Goal: Transaction & Acquisition: Book appointment/travel/reservation

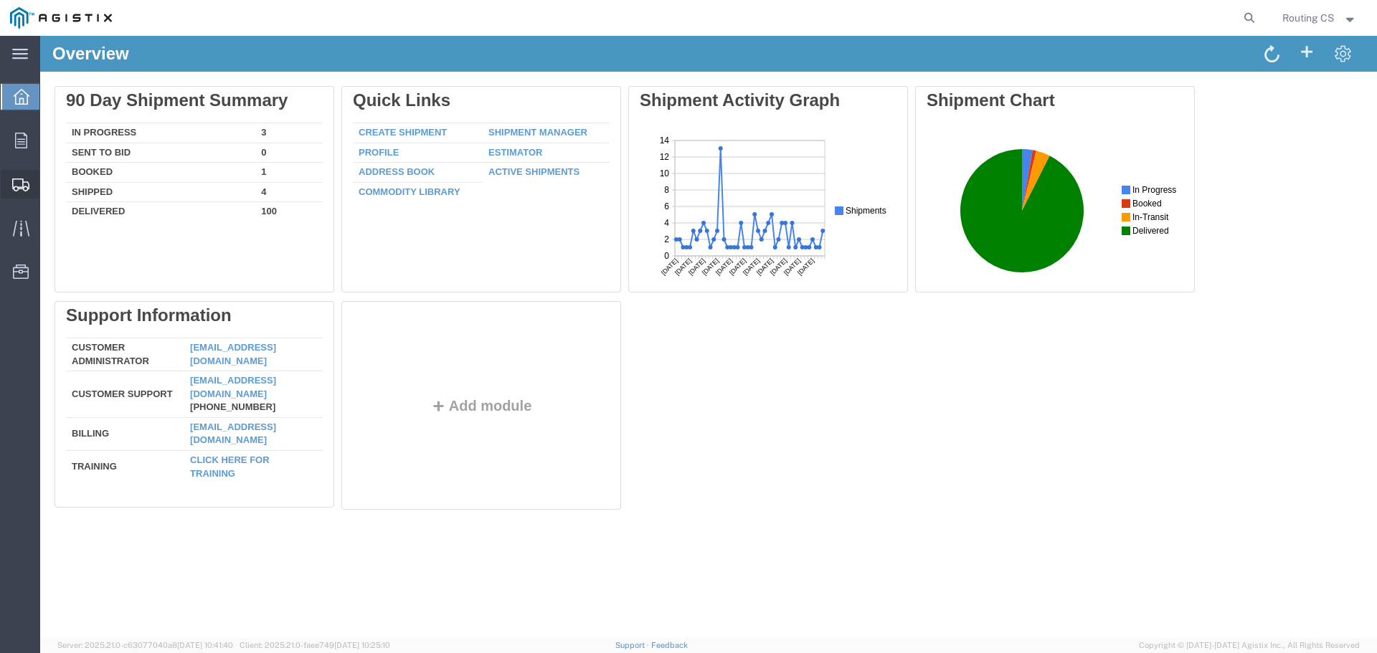
click at [0, 0] on span "Create Shipment" at bounding box center [0, 0] width 0 height 0
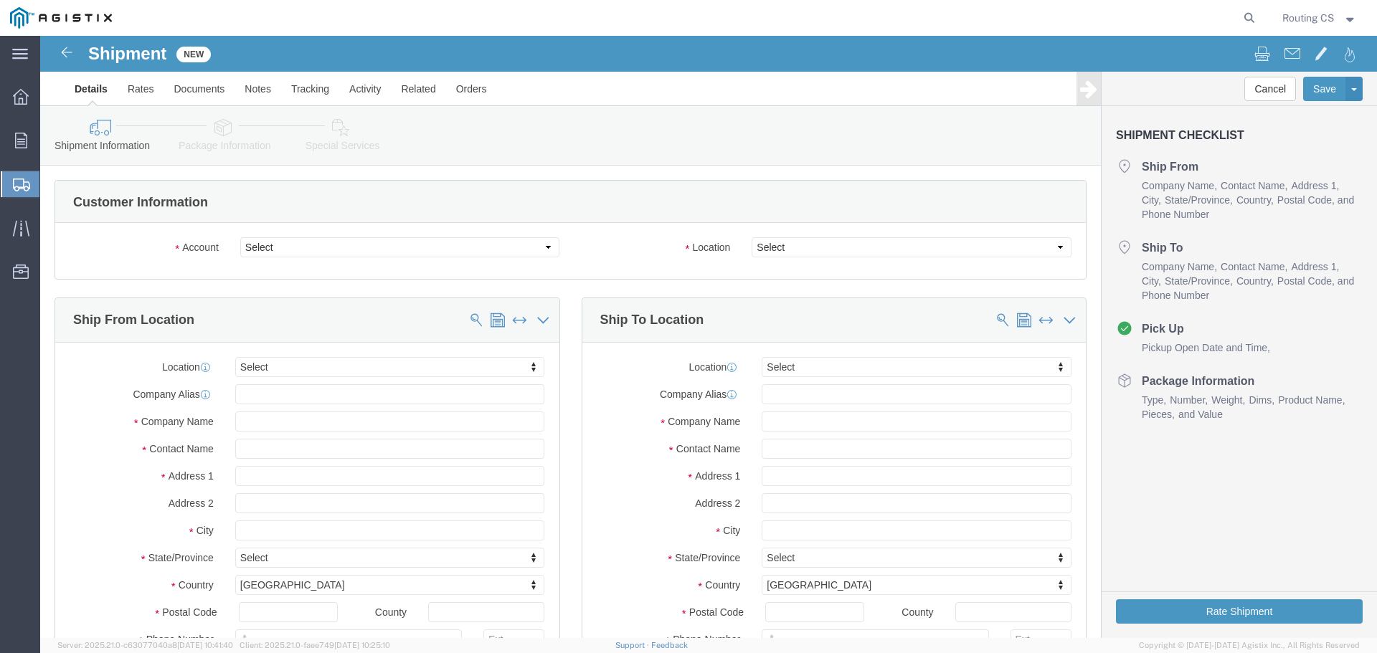
select select
click select "Select Little Giant Ladders PG&E"
select select "9596"
click select "Select Little Giant Ladders PG&E"
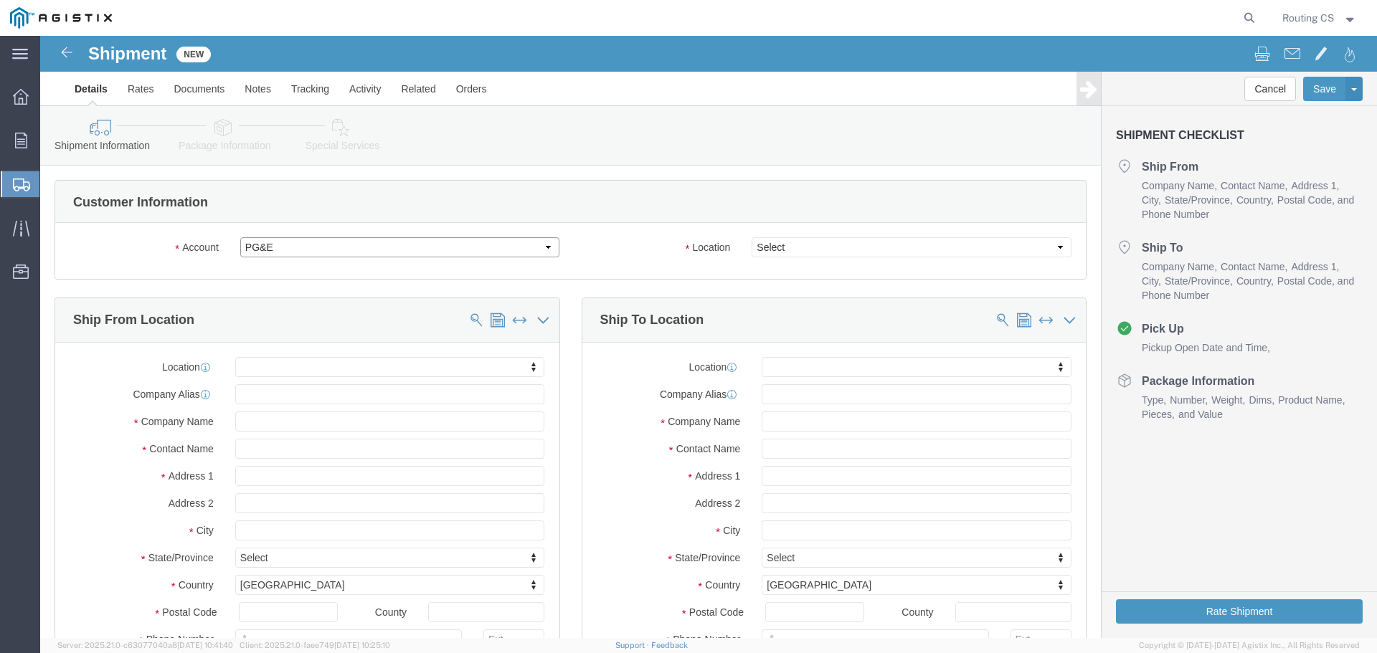
select select "PURCHORD"
select select
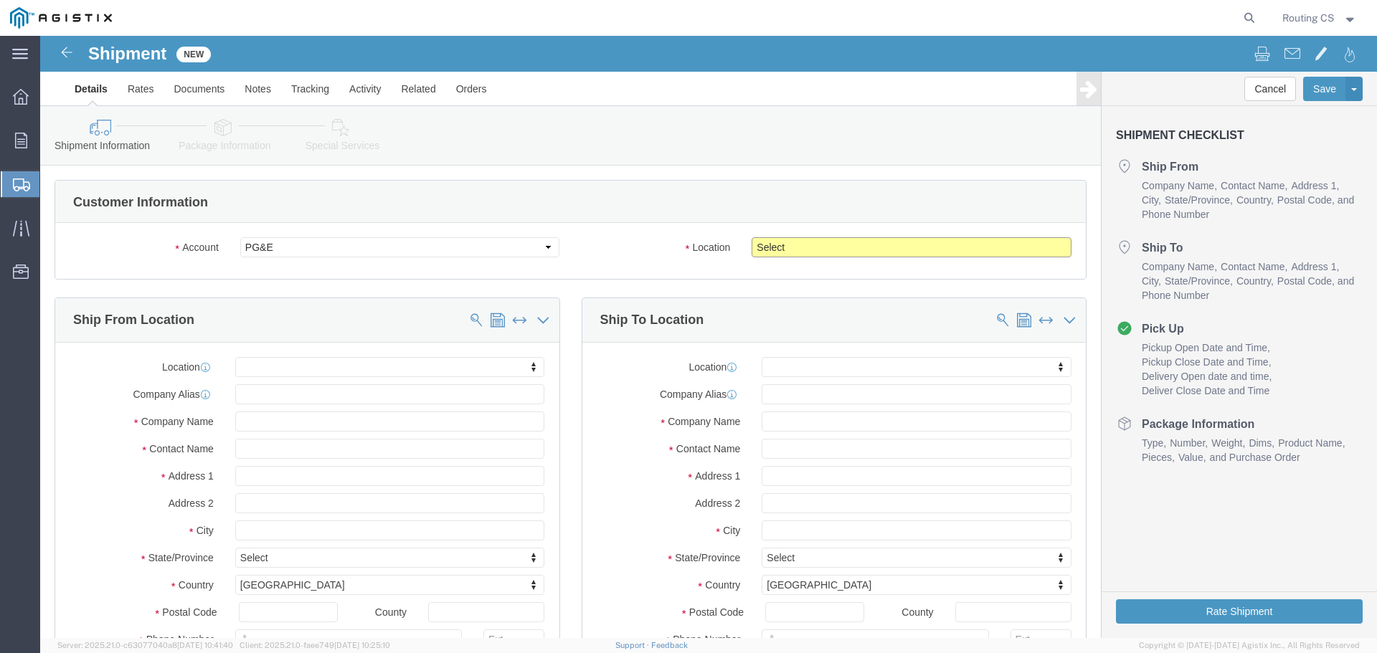
click select "Select All Others [GEOGRAPHIC_DATA] [GEOGRAPHIC_DATA] [GEOGRAPHIC_DATA] [GEOGRA…"
select select "23082"
click select "Select All Others [GEOGRAPHIC_DATA] [GEOGRAPHIC_DATA] [GEOGRAPHIC_DATA] [GEOGRA…"
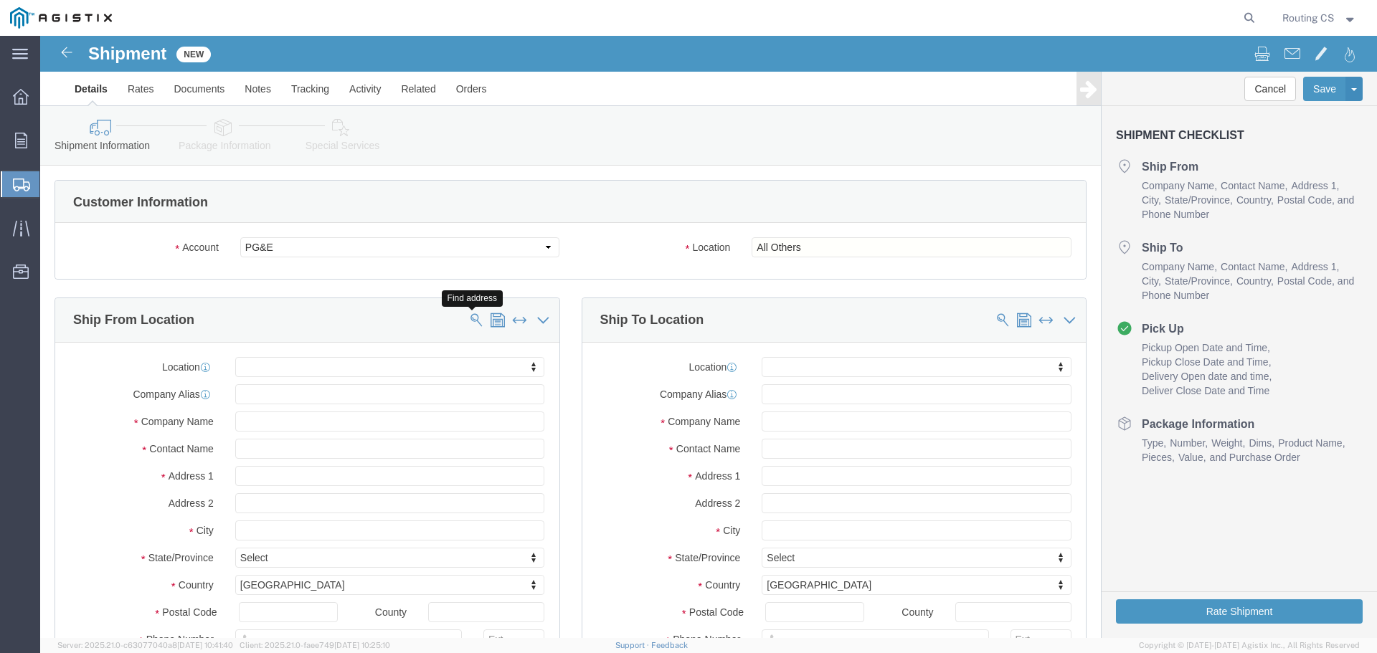
click span
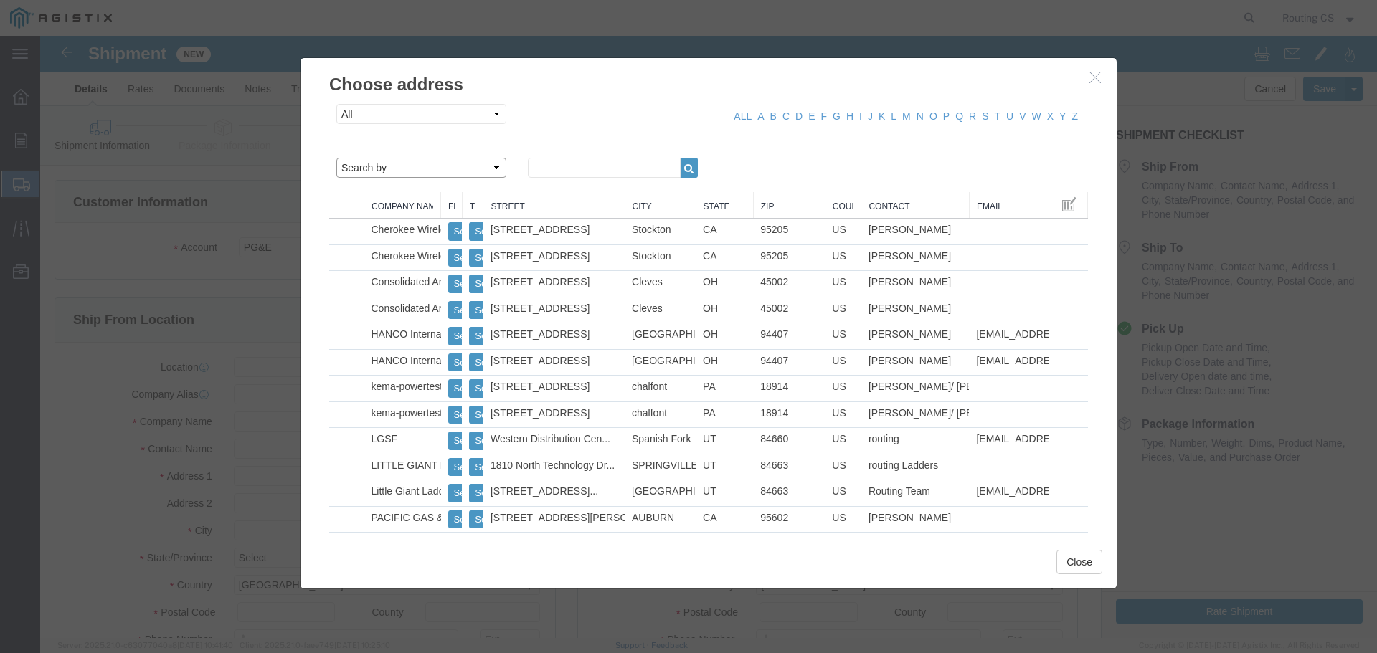
click select "Search by Address Book Name City Company Name Contact Name Country CustomerAlia…"
select select "zip"
click select "Search by Address Book Name City Company Name Contact Name Country CustomerAlia…"
click input "text"
type input "84663"
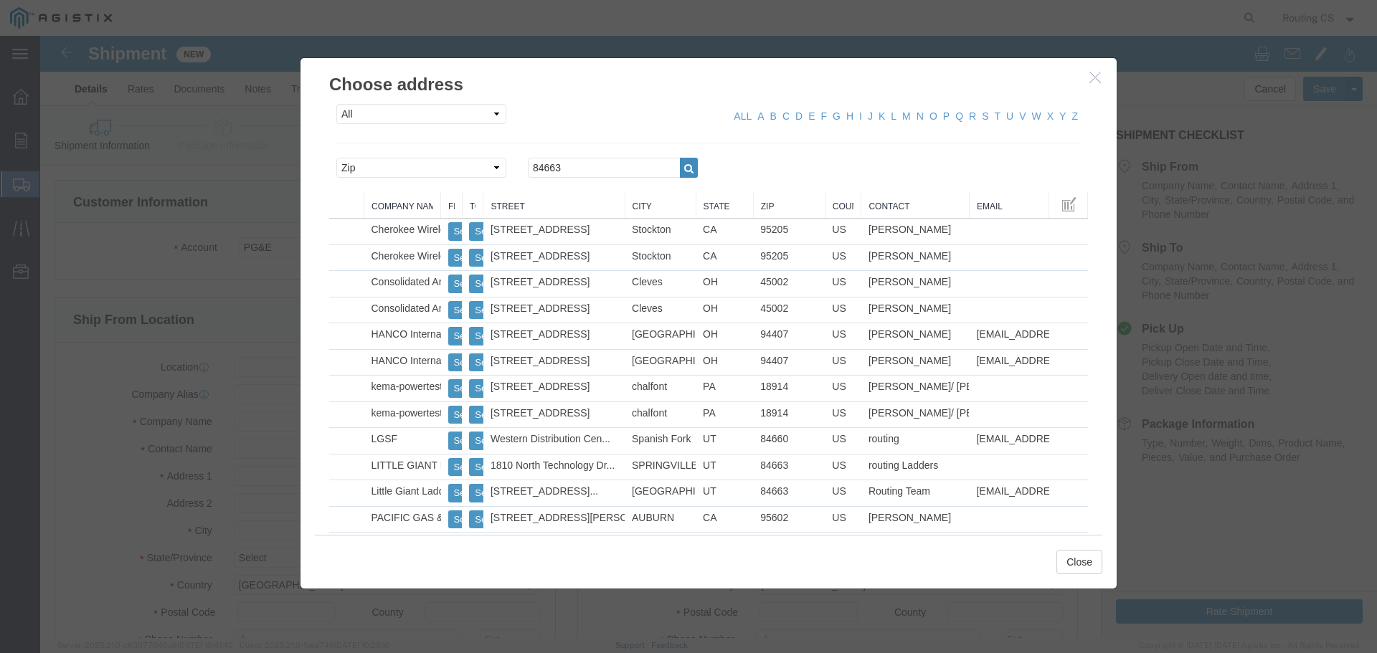
click icon "button"
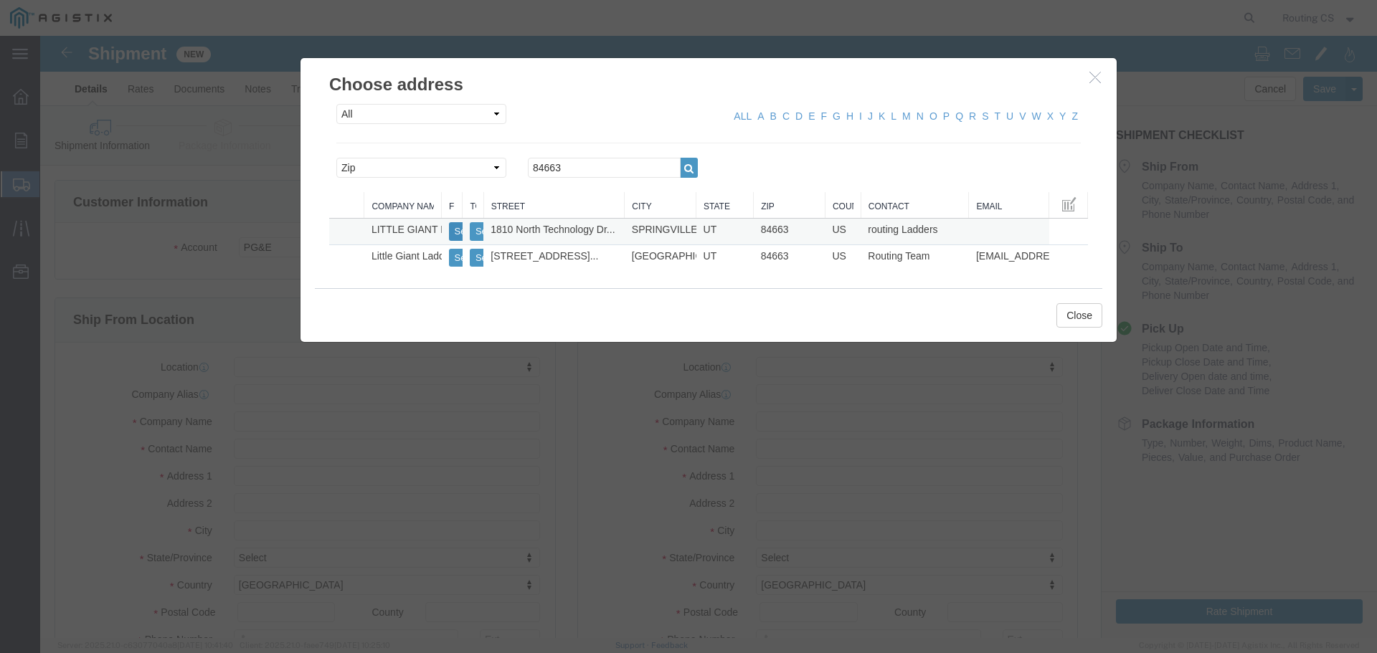
click button "Select"
select select
type input "[STREET_ADDRESS]"
type input "84663"
type input "[PHONE_NUMBER]"
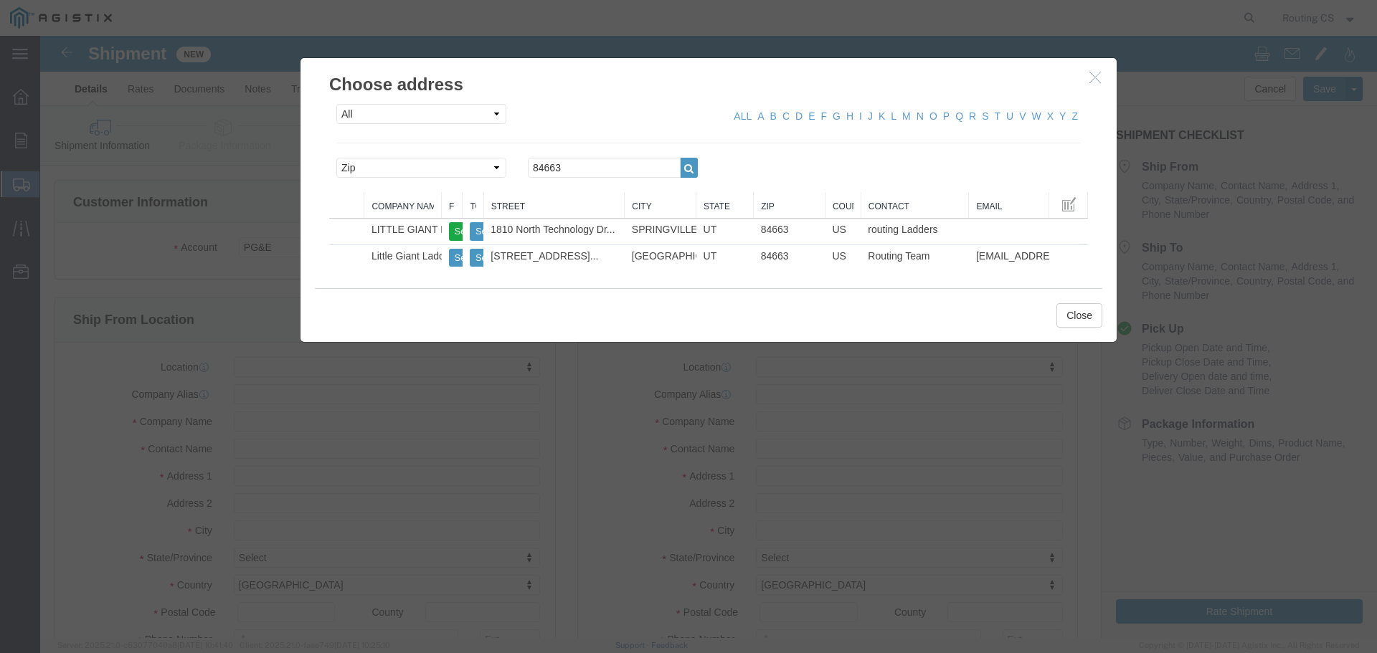
type input "LITTLE GIANT LADDER SYSTEMS LLC"
type input "routing Ladders"
type input "SPRINGVILLE"
select select "UT"
drag, startPoint x: 537, startPoint y: 136, endPoint x: 375, endPoint y: 130, distance: 162.2
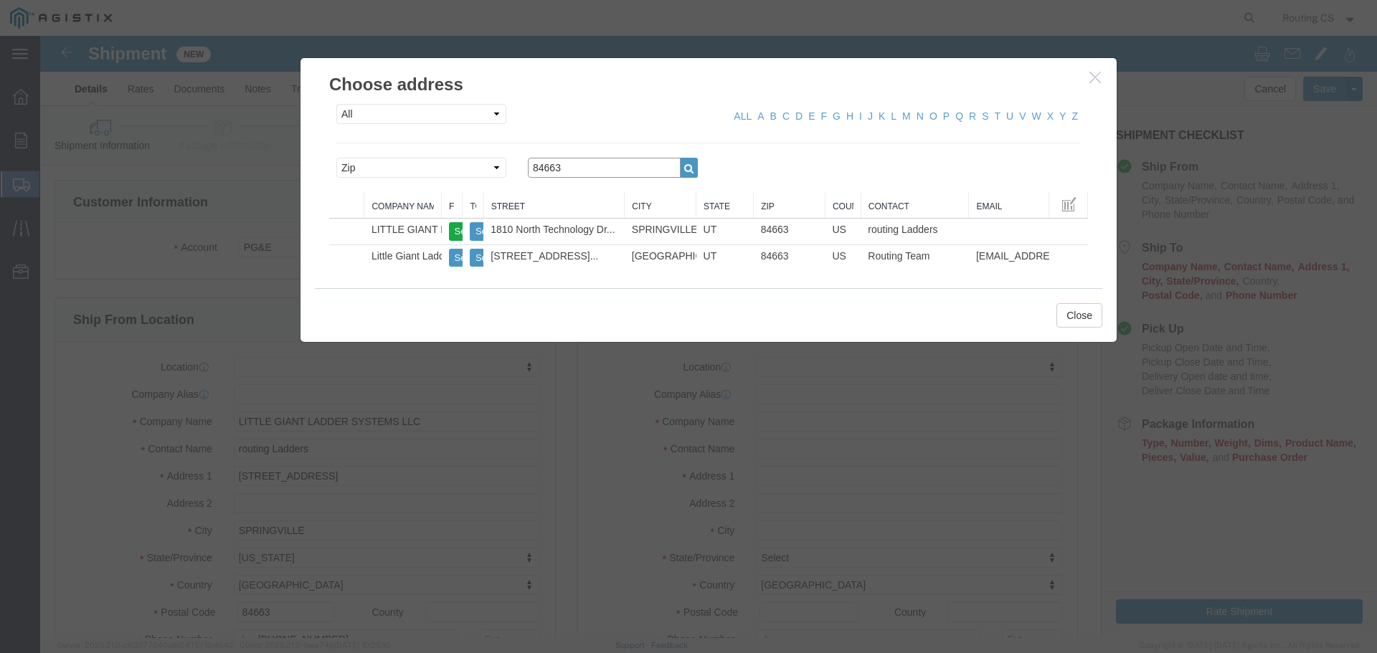
click div "Search by Address Book Name City Company Name Contact Name Country CustomerAlia…"
type input "95361"
click icon "button"
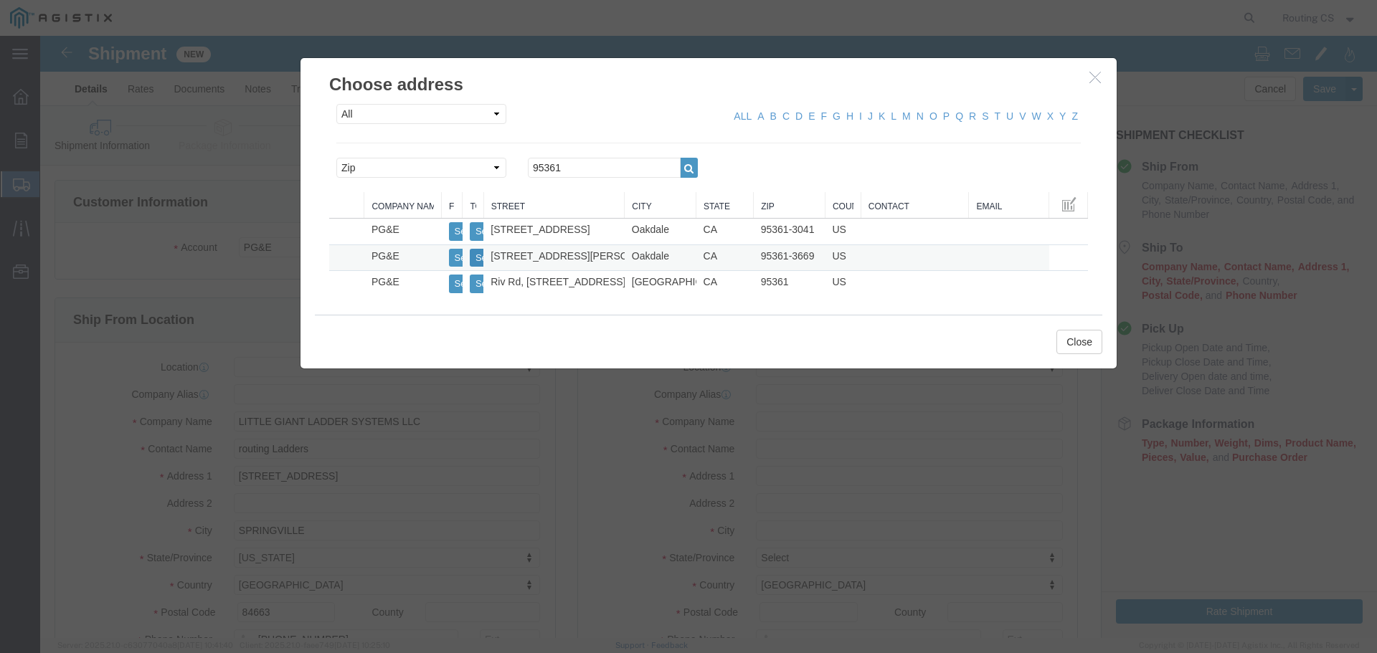
click button "Select"
select select
type input "[STREET_ADDRESS][PERSON_NAME]"
type input "95361-3669"
type input "PG&E"
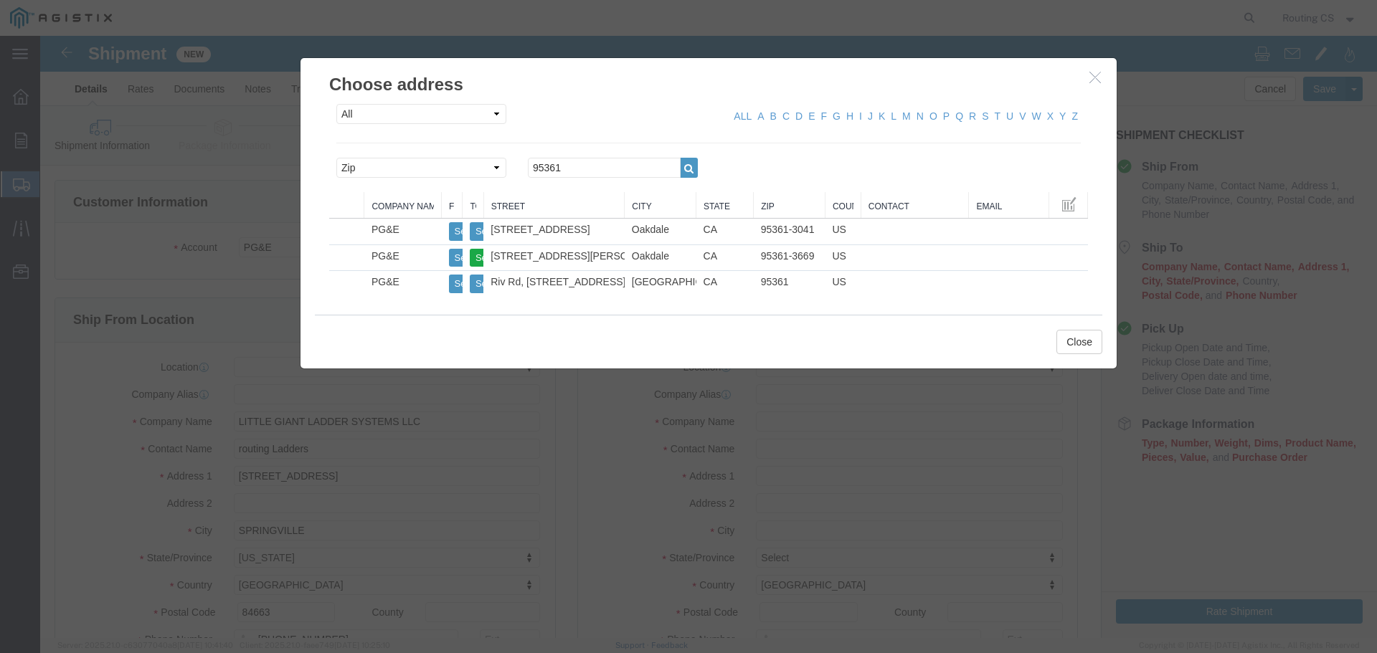
type input "Oakdale"
select select "CA"
click button "Close"
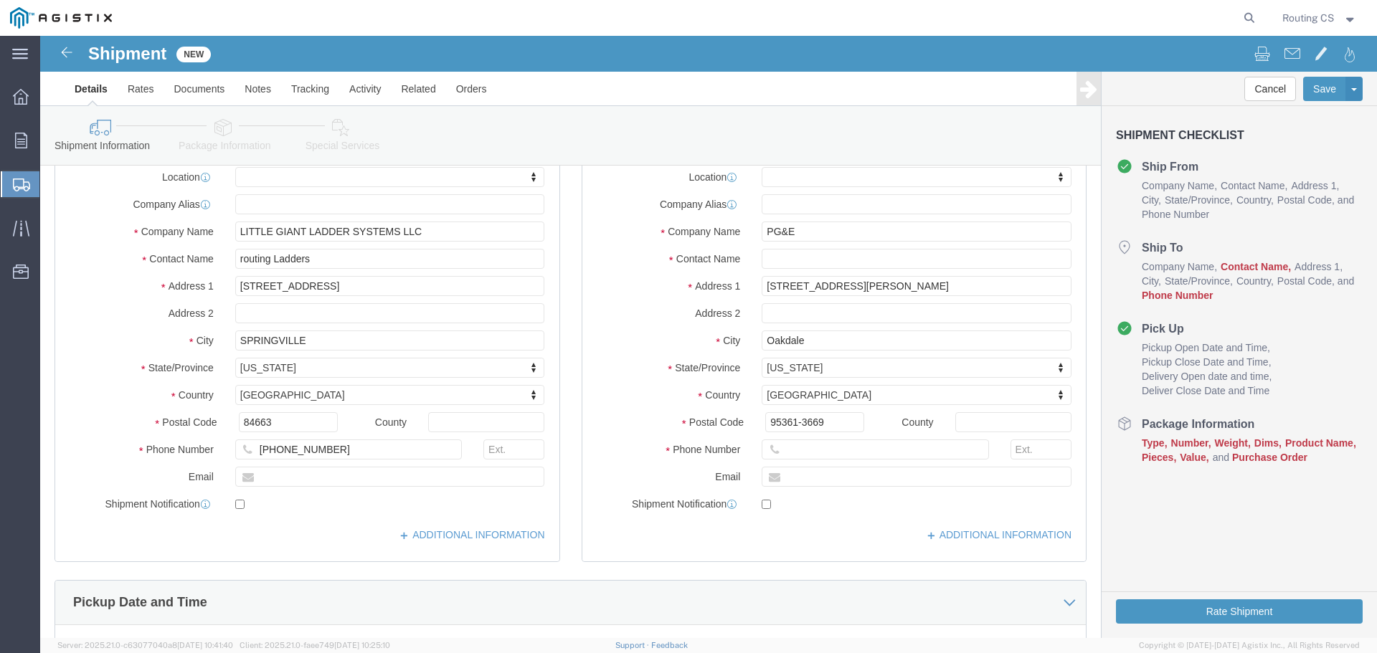
scroll to position [215, 0]
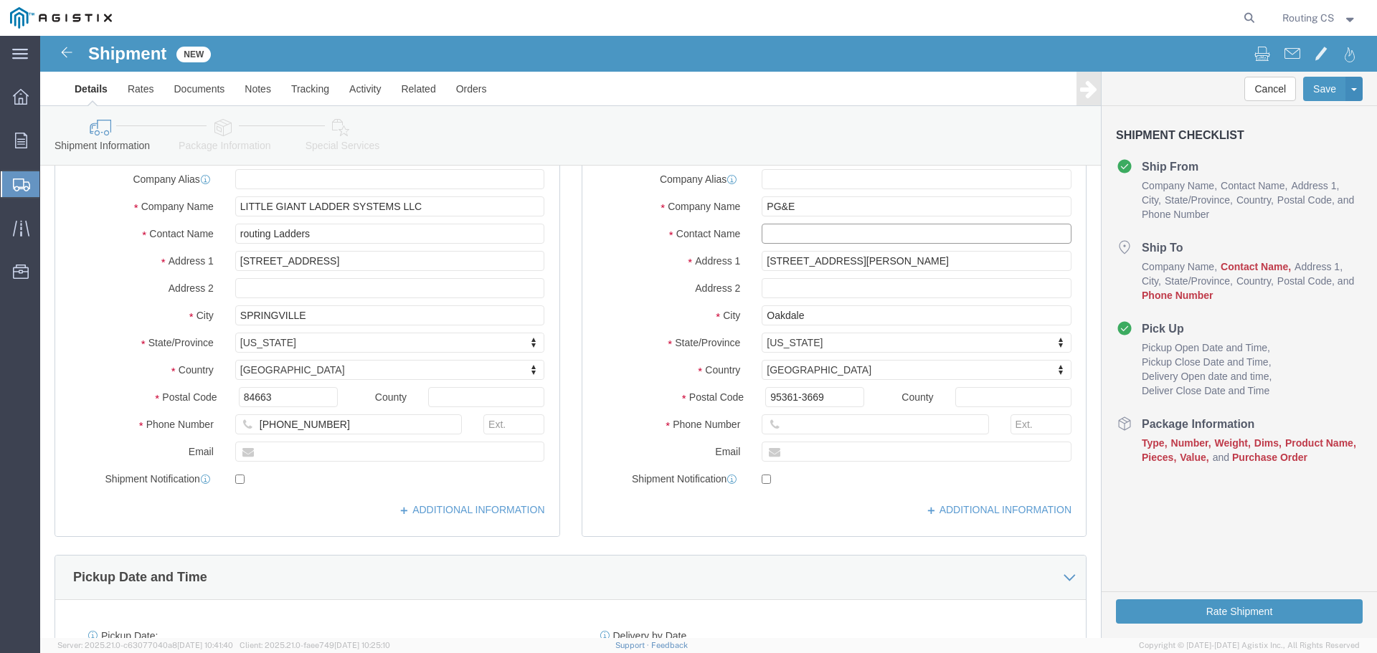
click input "text"
paste input "[PERSON_NAME]"
type input "[PERSON_NAME]"
click input "text"
paste input "[PHONE_NUMBER]"
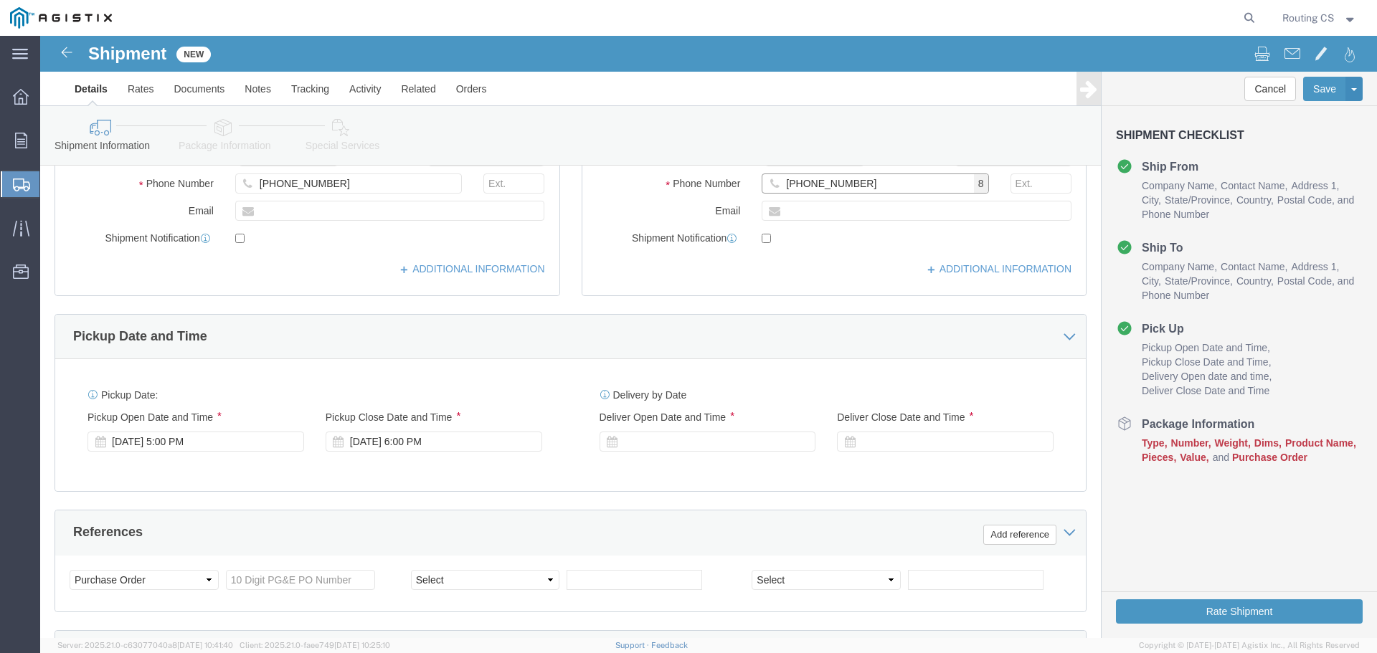
scroll to position [502, 0]
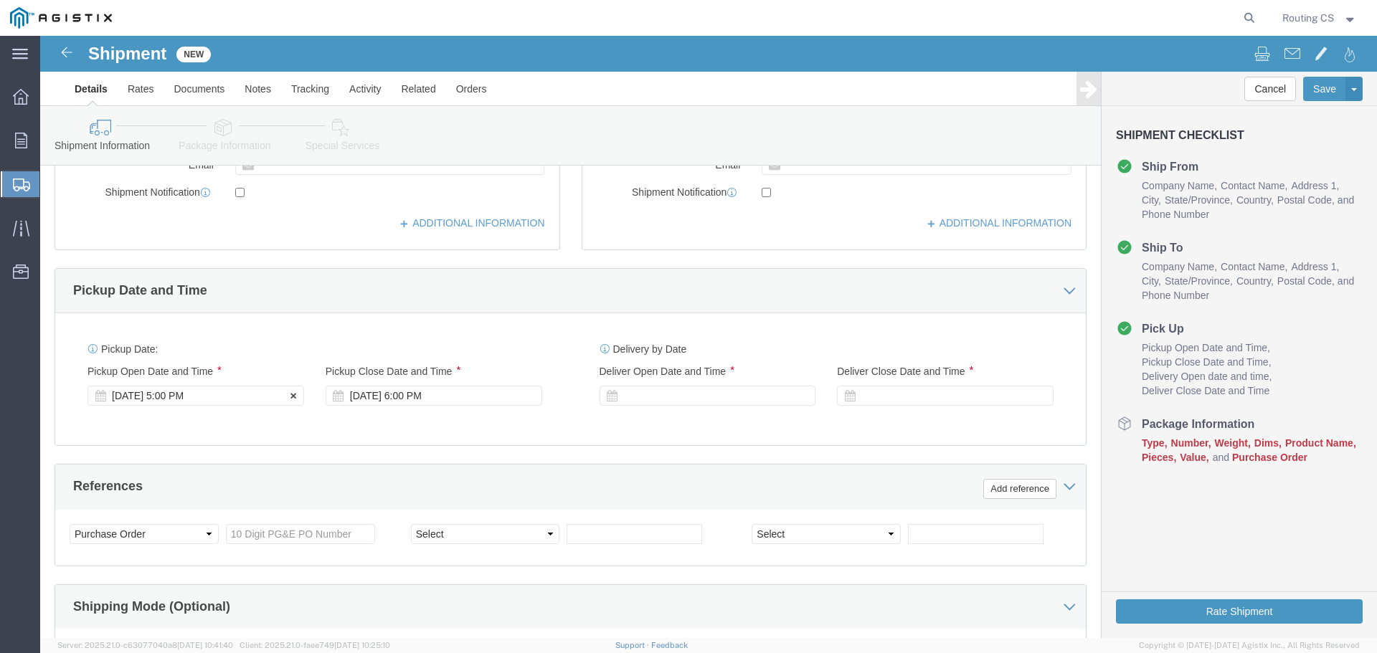
type input "[PHONE_NUMBER]"
click div "[DATE] 5:00 PM"
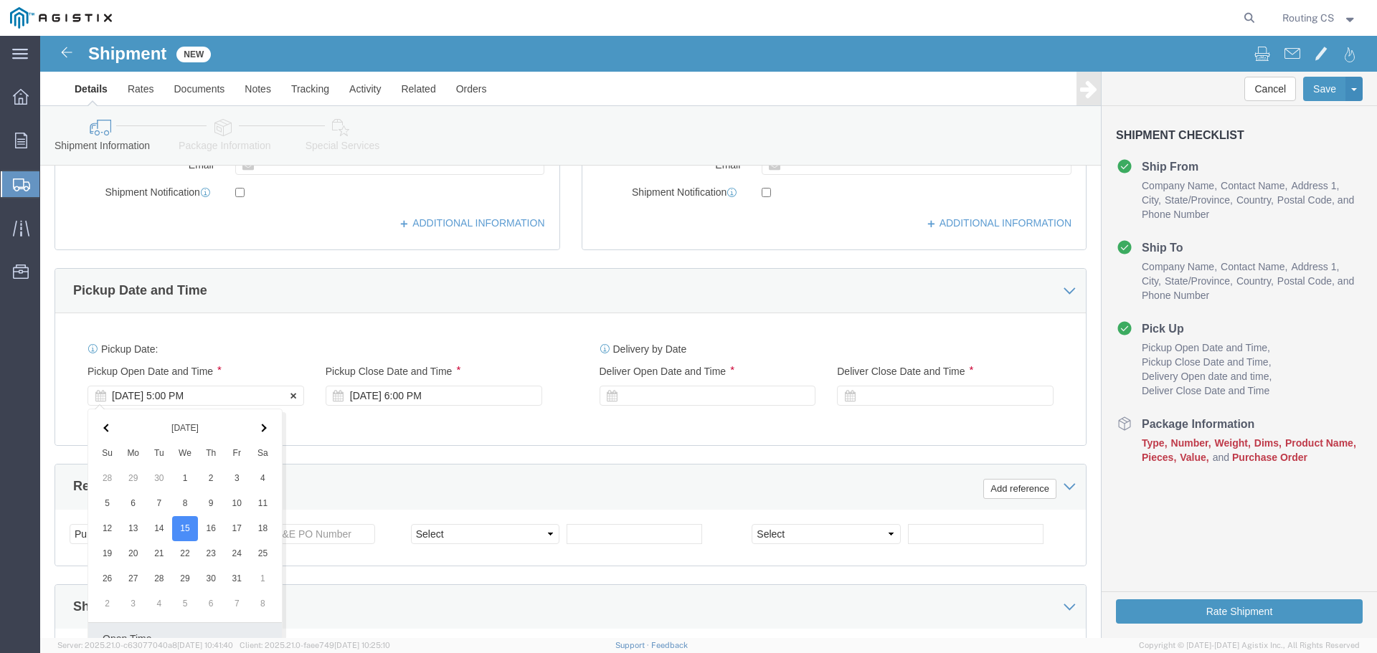
scroll to position [747, 0]
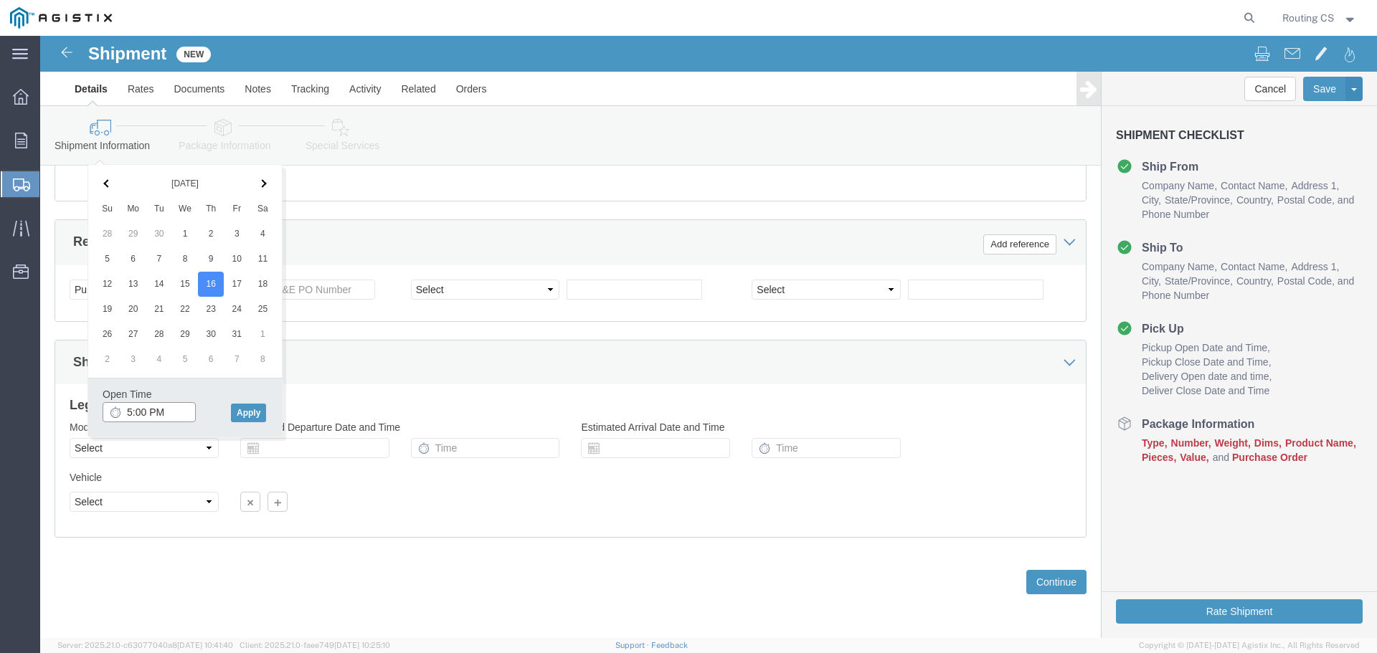
click input "5:00 PM"
click input "8:00 PM"
type input "8:00 AM"
click button "Apply"
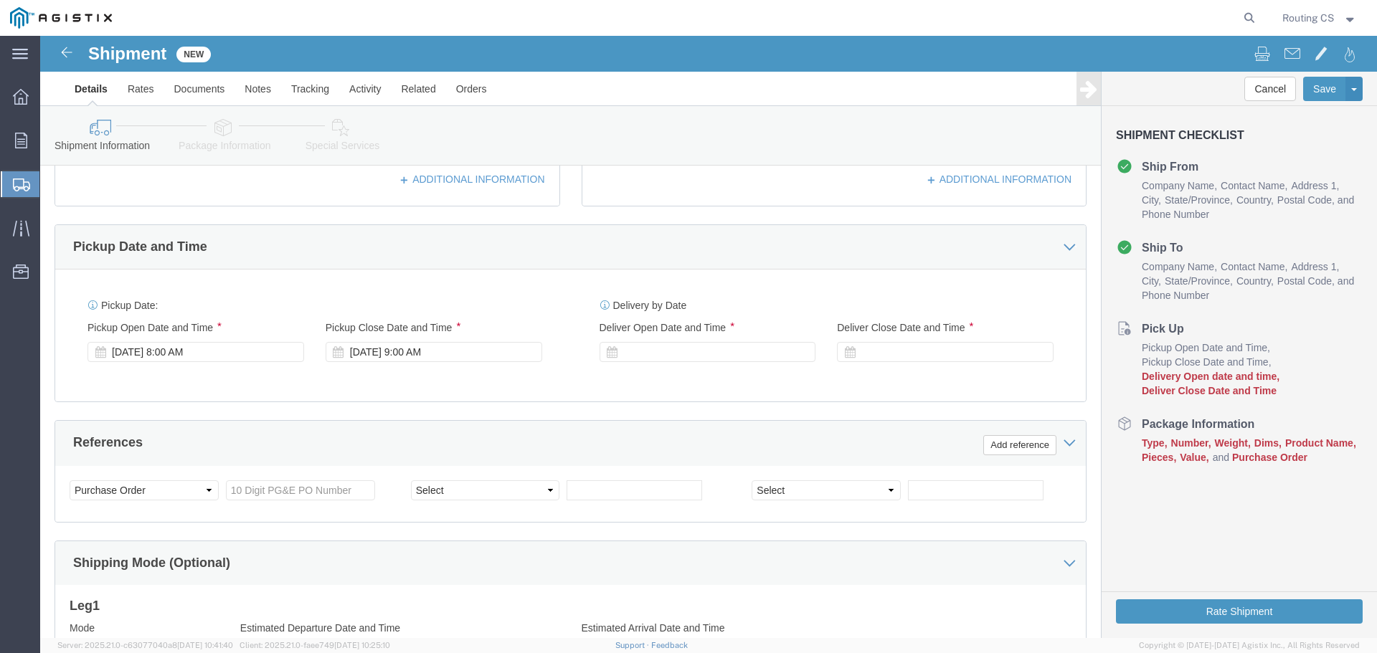
scroll to position [532, 0]
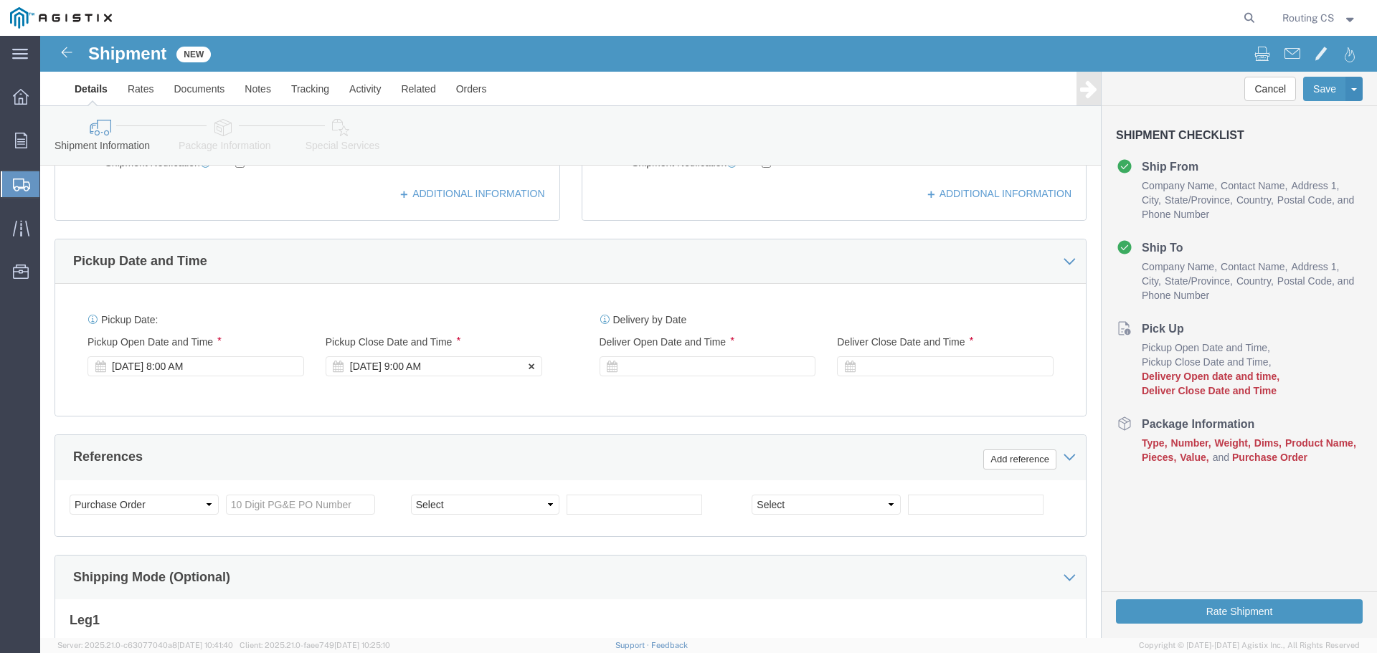
click div "[DATE] 9:00 AM"
click input "3:00 AM"
type input "3:00 pm"
click button "Apply"
click div
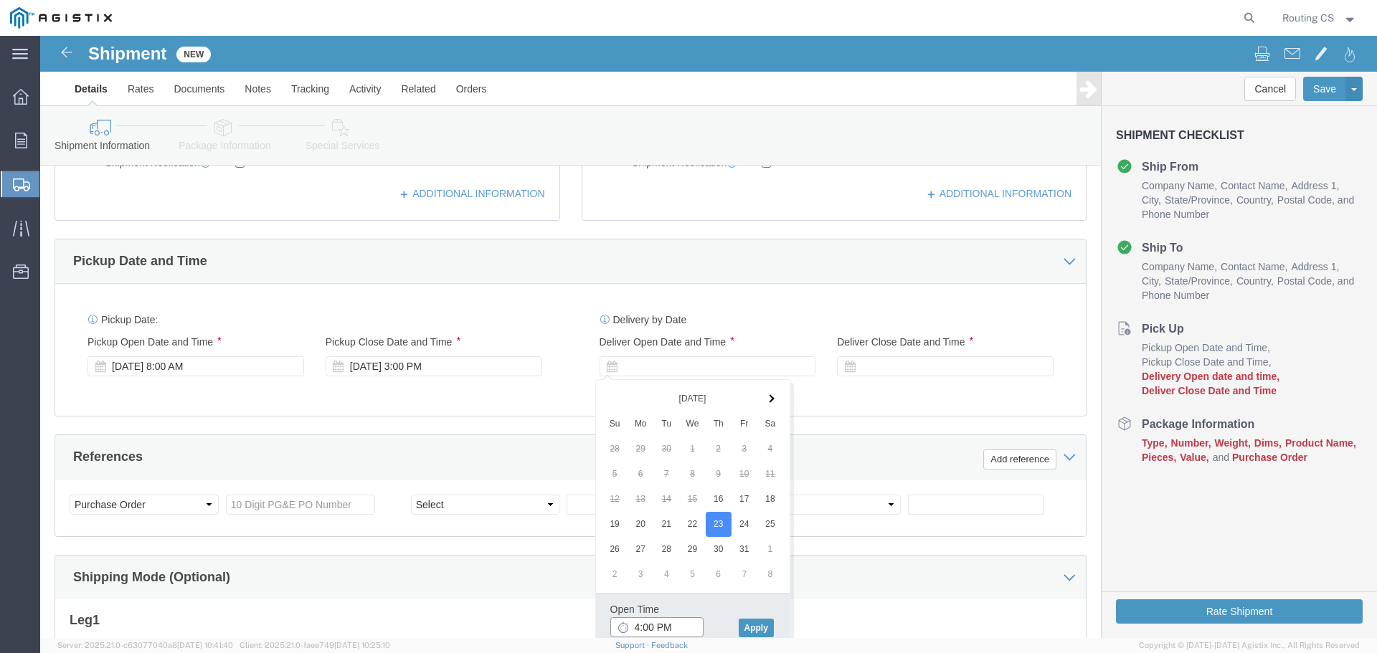
click input "4:00 PM"
click input "8:00 PM"
type input "8:00 AM"
click button "Apply"
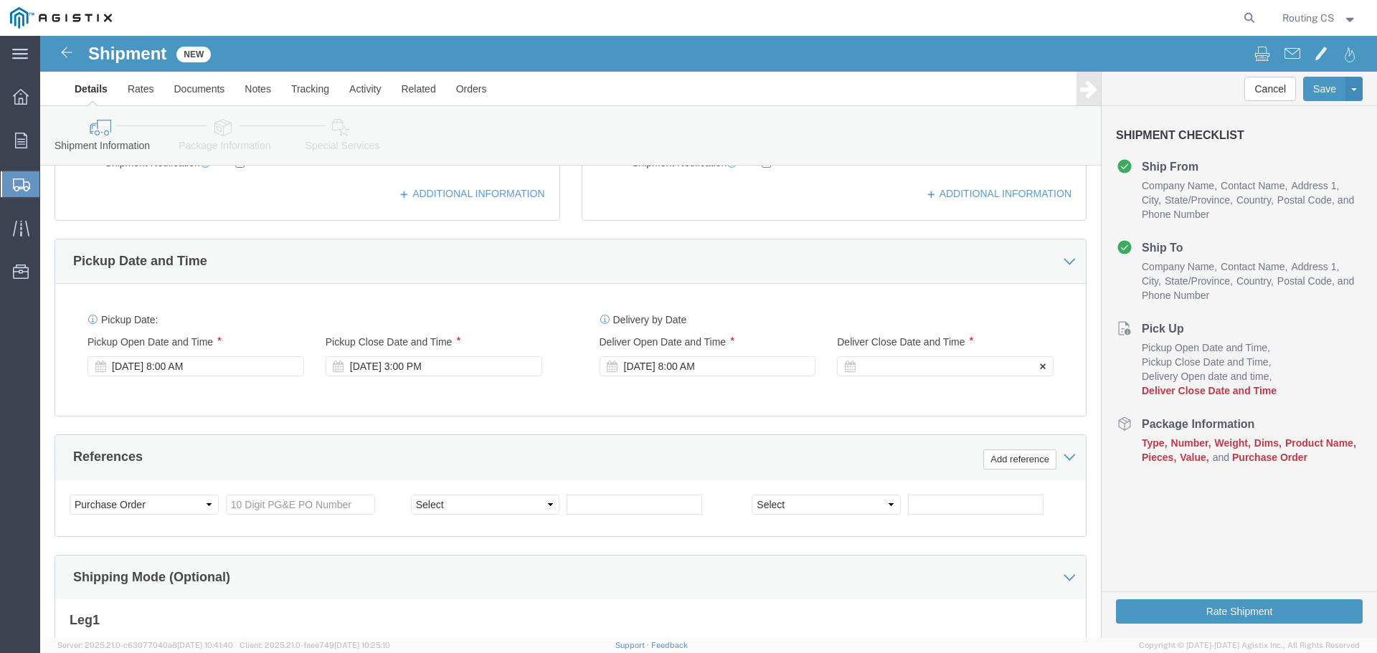
click div
click input "5:00 AM"
type input "5:00 pm"
click button "Apply"
click input "text"
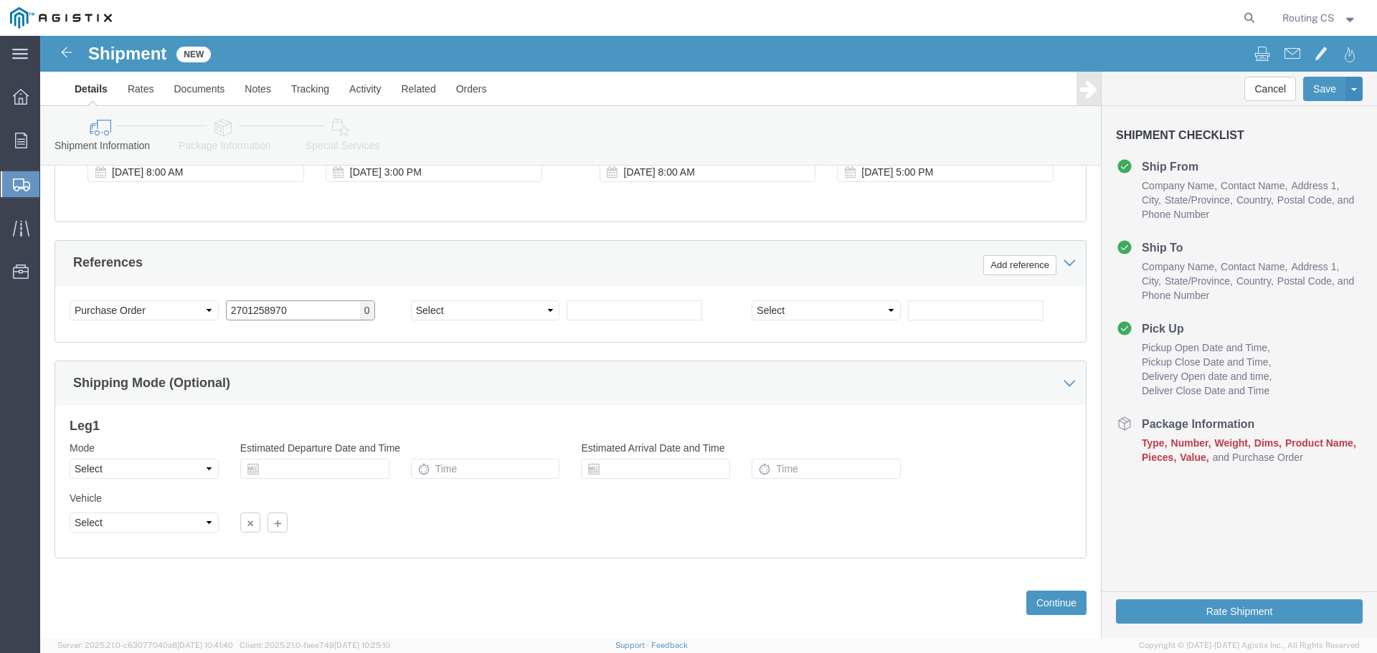
scroll to position [747, 0]
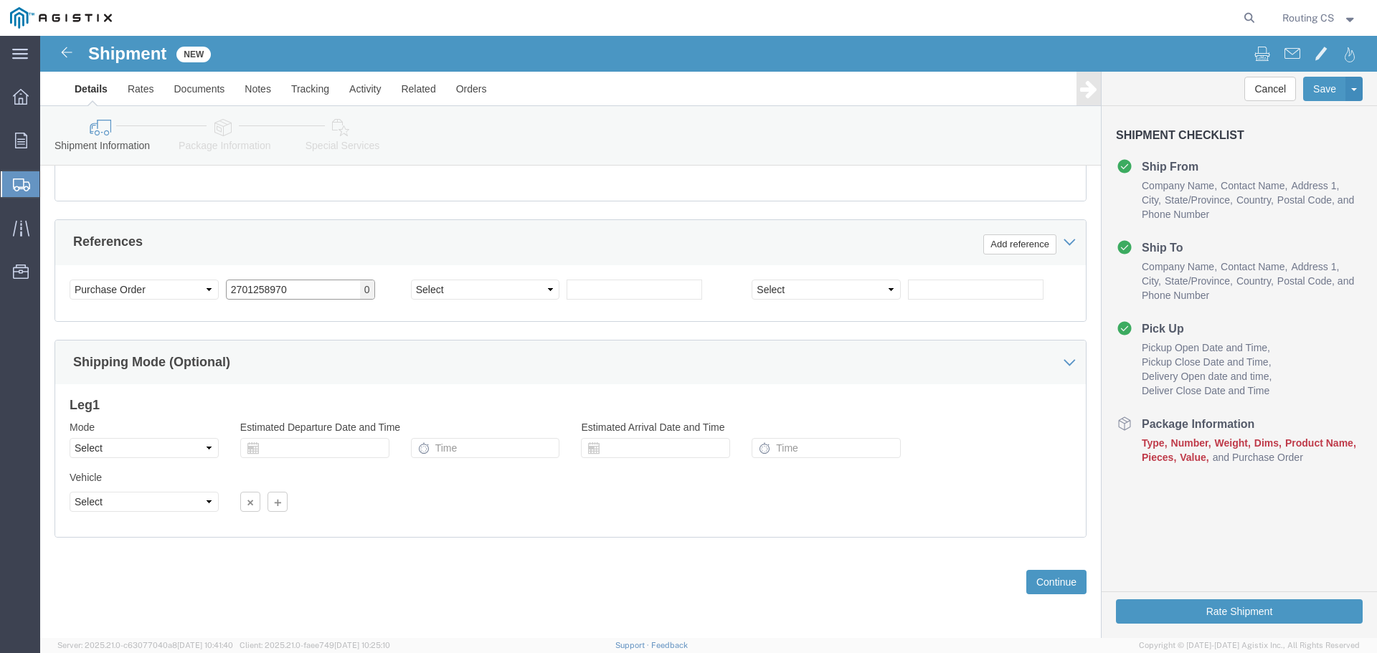
type input "2701258970"
click select "Select Air Less than Truckload Multi-Leg Ocean Freight Rail Small Parcel Truckl…"
select select "LTL"
click select "Select Air Less than Truckload Multi-Leg Ocean Freight Rail Small Parcel Truckl…"
click select "Select Straight Truck"
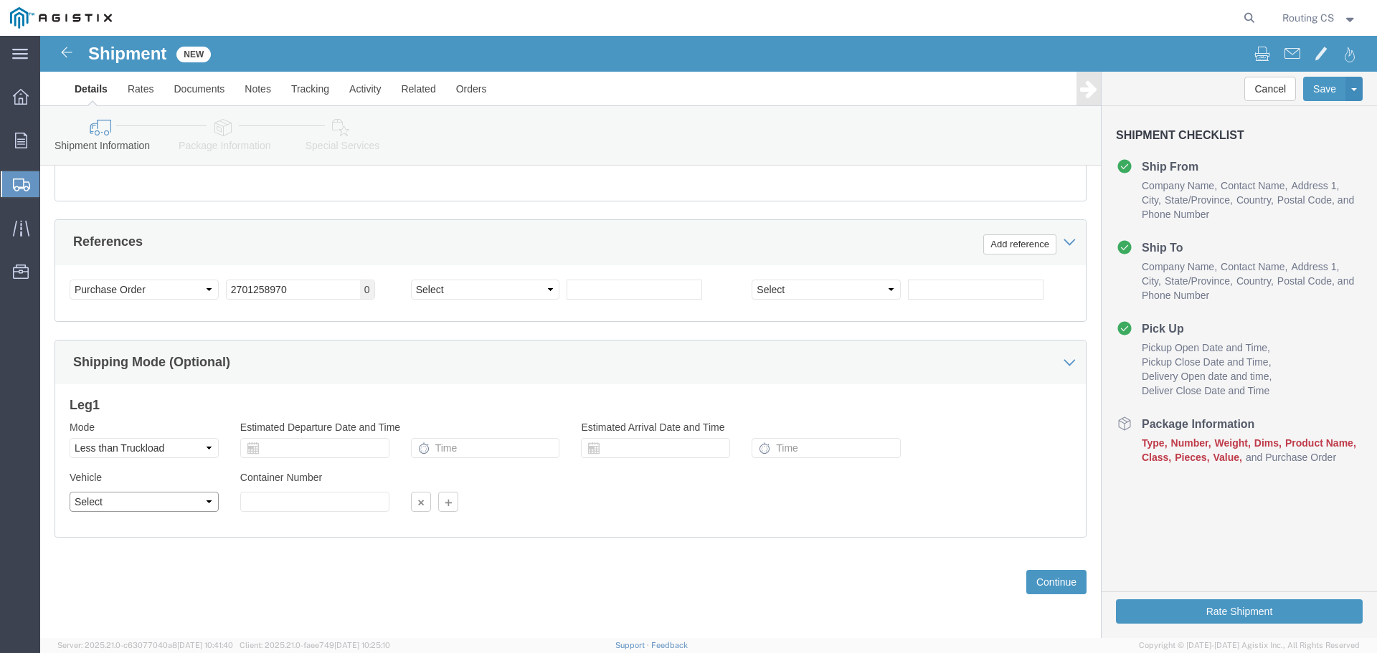
select select "STTR"
click select "Select Straight Truck"
click button "Continue"
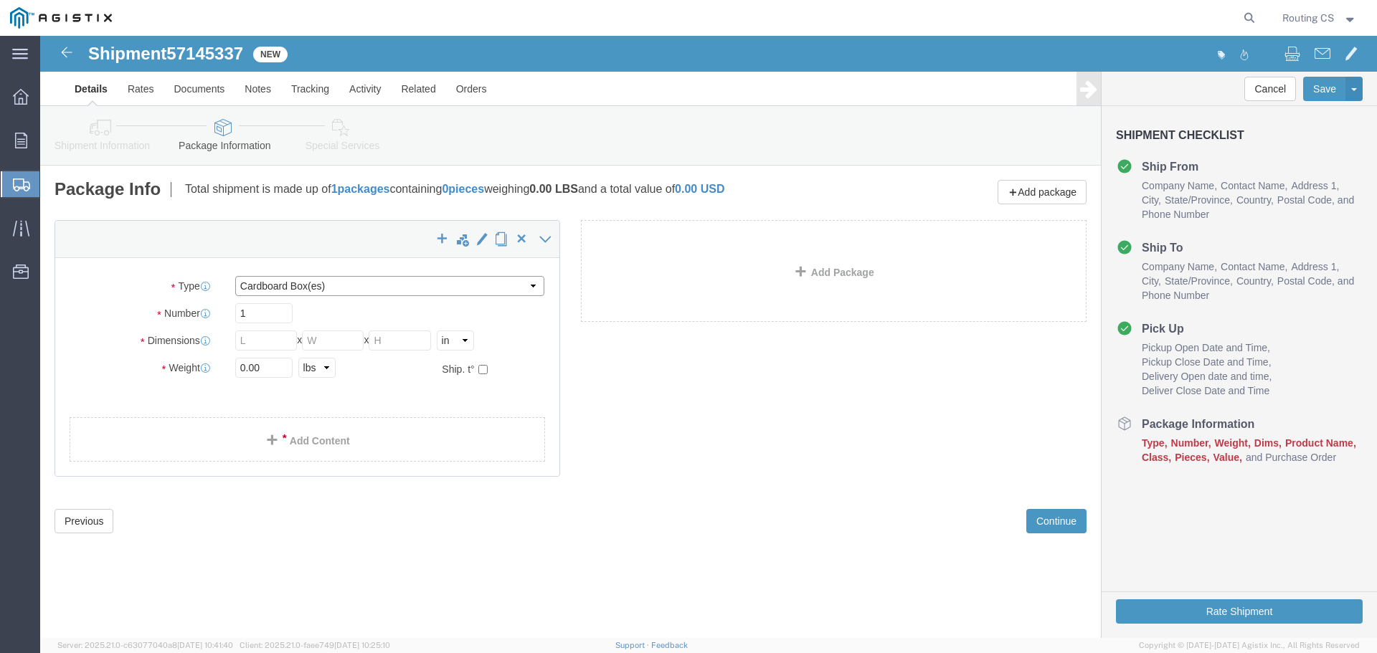
click select "Select Bulk Bundle(s) Cardboard Box(es) Carton(s) Crate(s) Drum(s) (Fiberboard)…"
select select "PONS"
click select "Select Bulk Bundle(s) Cardboard Box(es) Carton(s) Crate(s) Drum(s) (Fiberboard)…"
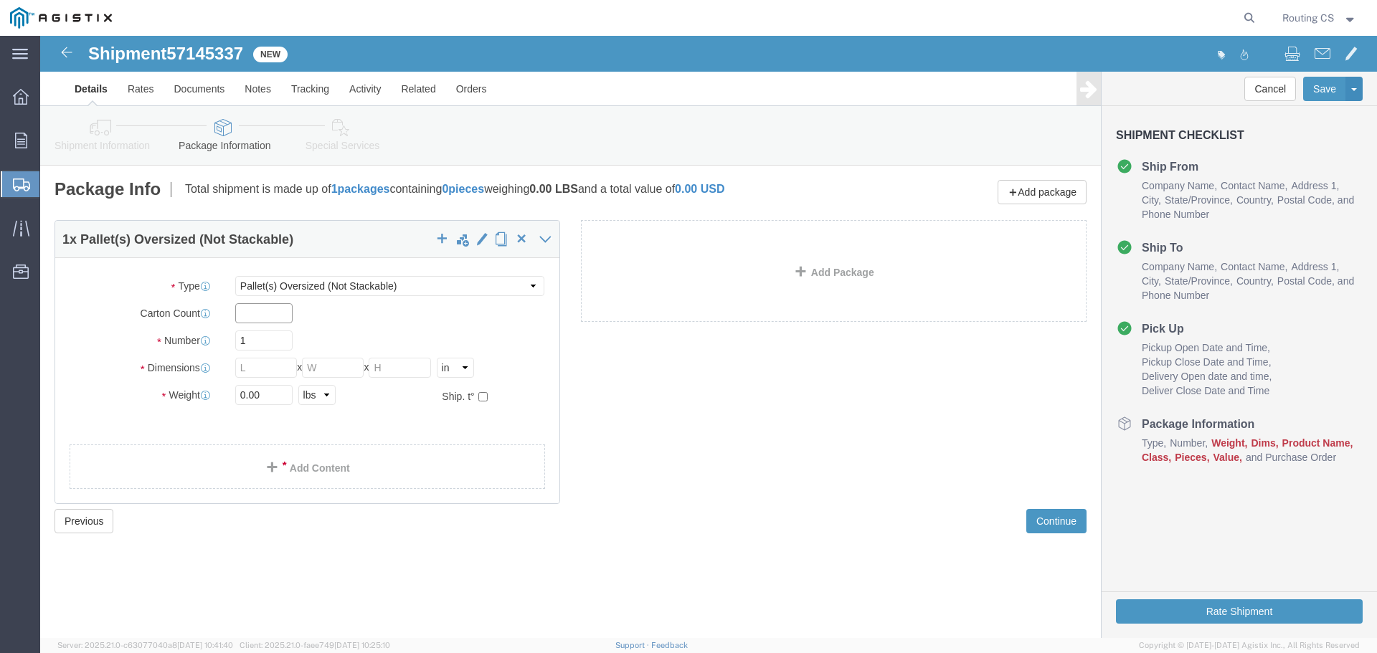
click input "text"
type input "4"
click input "text"
type input "128"
type input "40"
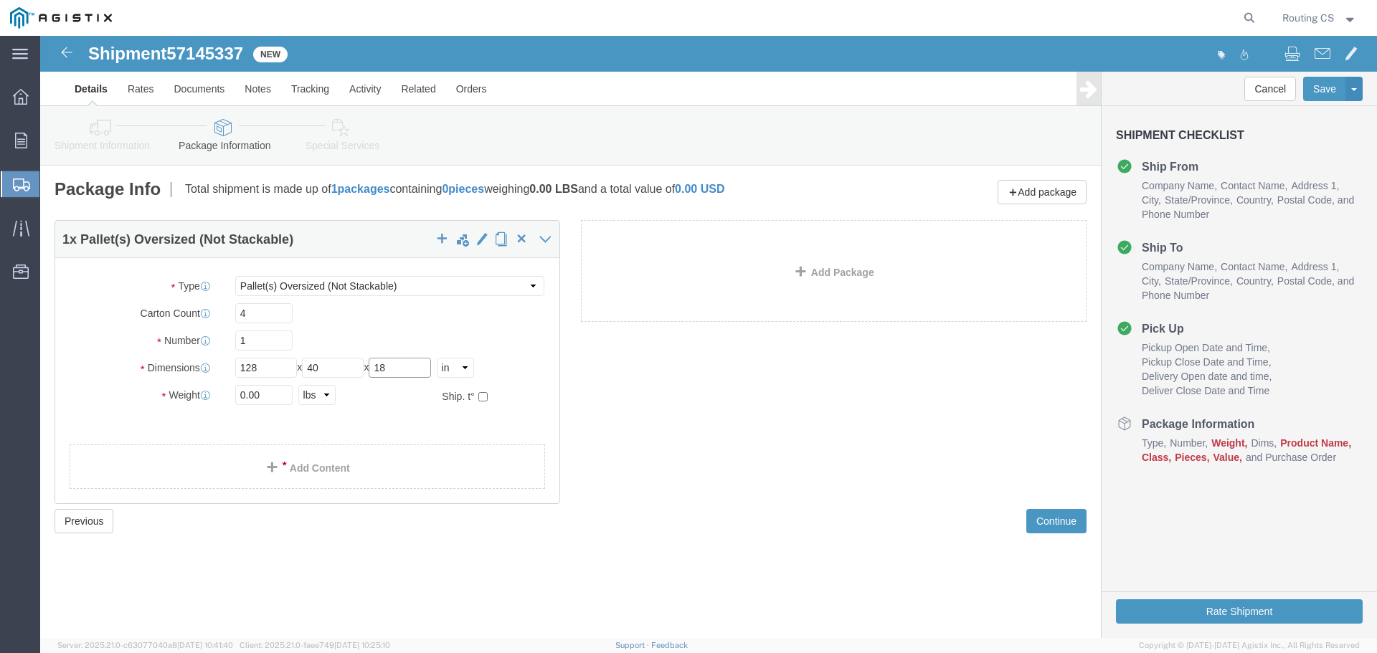
type input "18"
click input "0.00"
type input "225.00"
click span
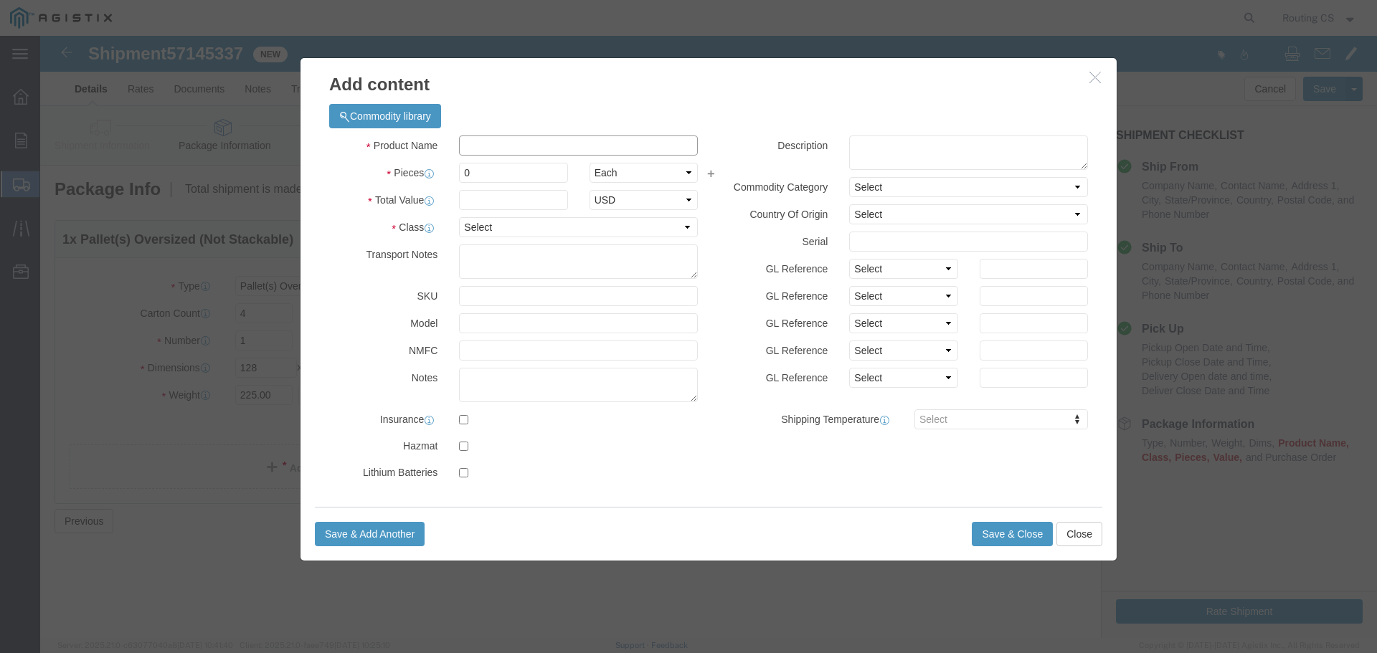
click input "text"
type input "Ladders"
drag, startPoint x: 435, startPoint y: 136, endPoint x: 358, endPoint y: 133, distance: 76.8
click div "Pieces 0 Select Bag Barrels 100Board Feet Bottle Box Blister Pack Carats Can Ca…"
type input "4"
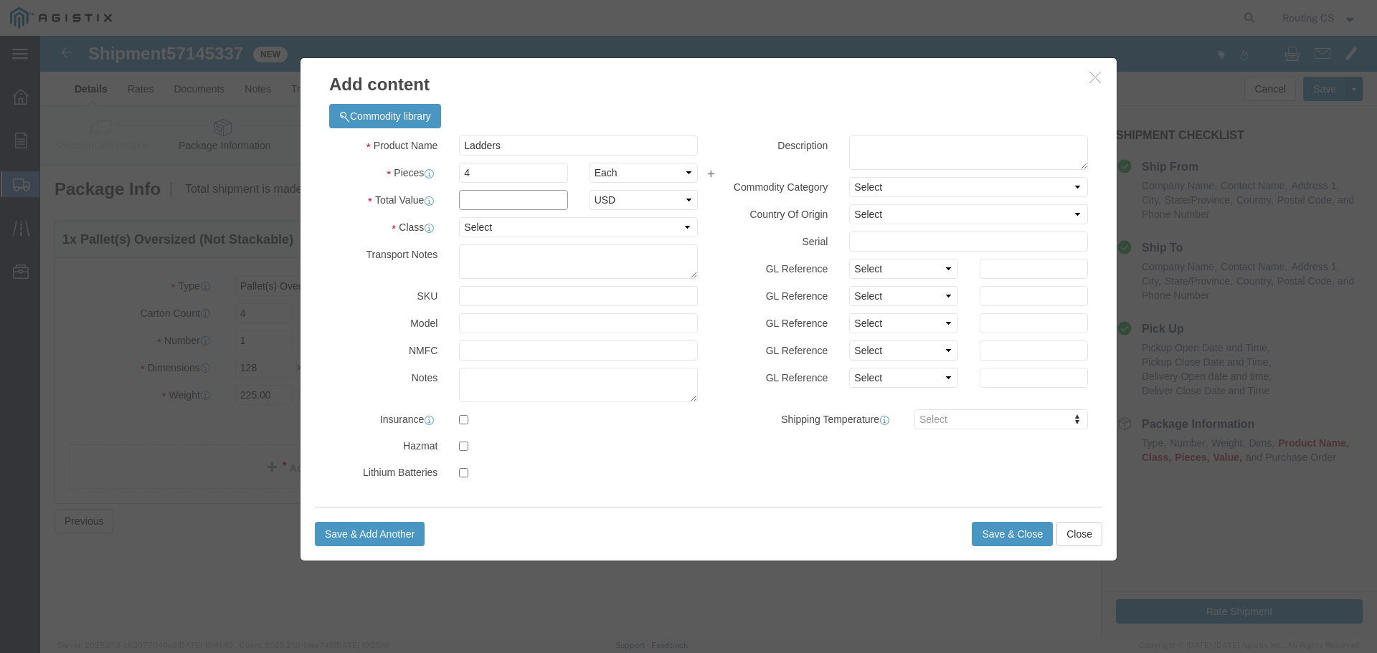
click input "text"
type input "1224"
click select "Select 50 55 60 65 70 85 92.5 100 125 175 250 300 400"
select select "250"
click select "Select 50 55 60 65 70 85 92.5 100 125 175 250 300 400"
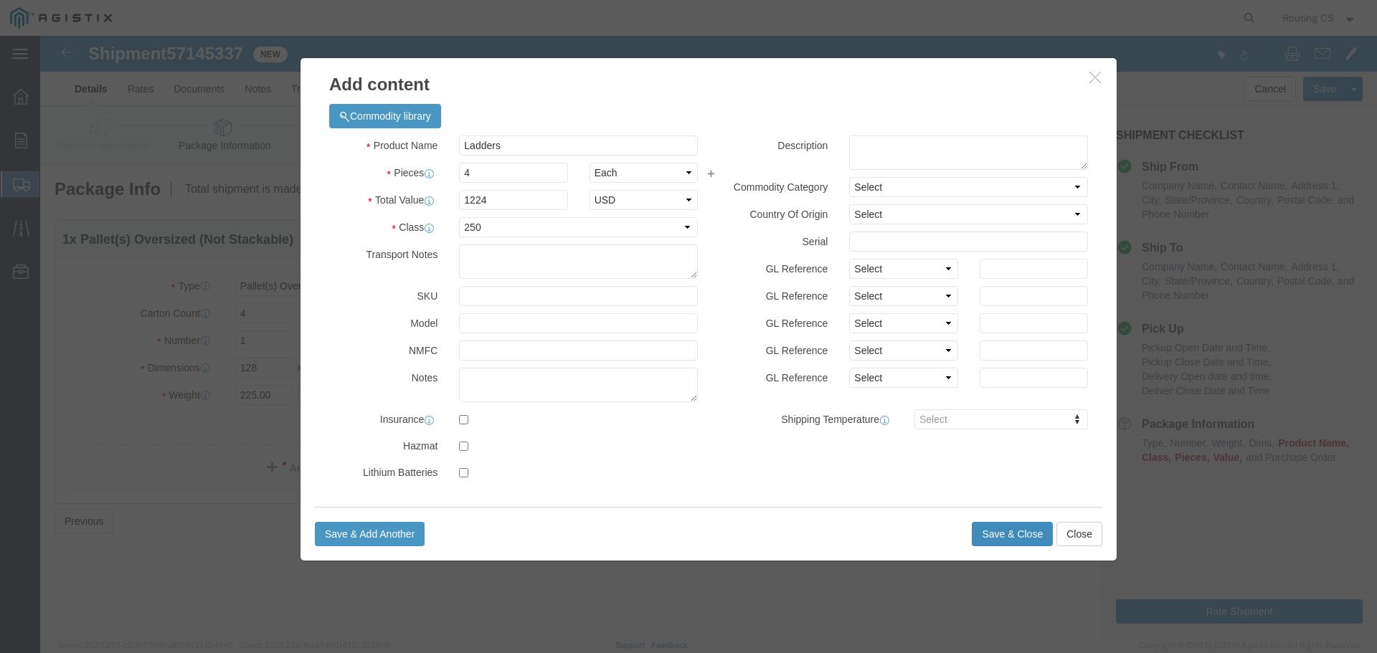
click button "Save & Close"
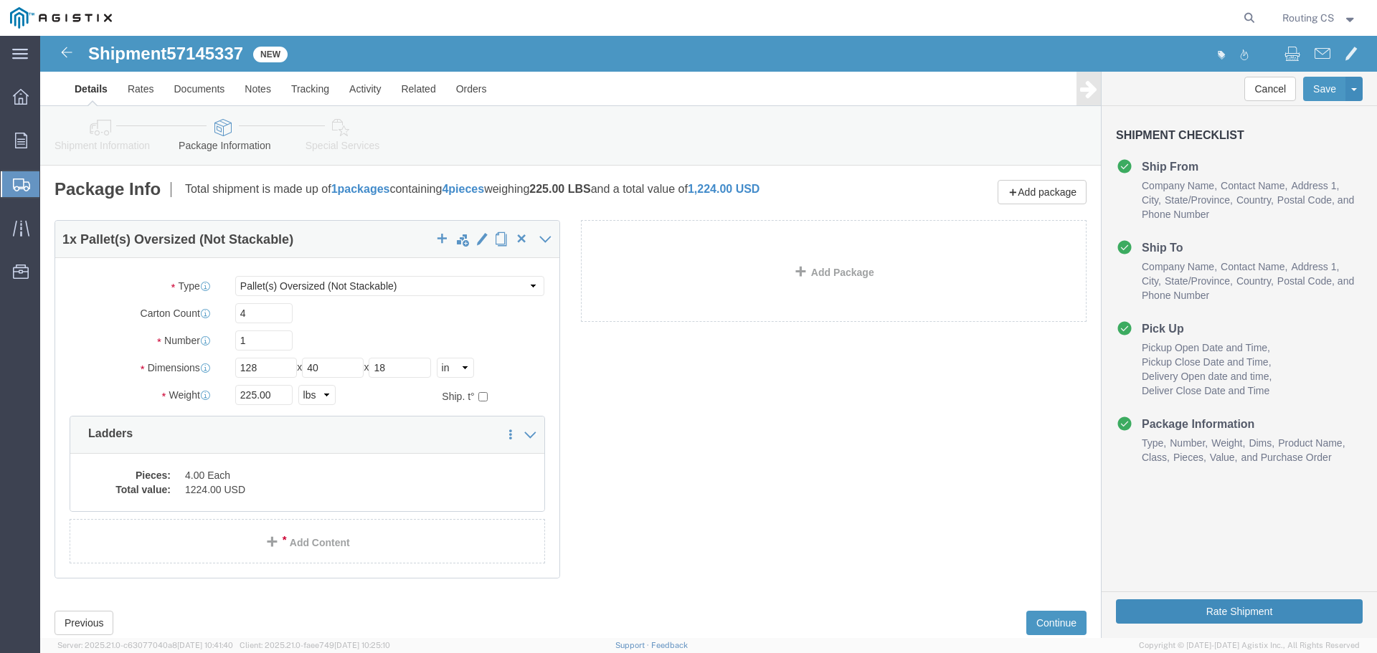
click button "Rate Shipment"
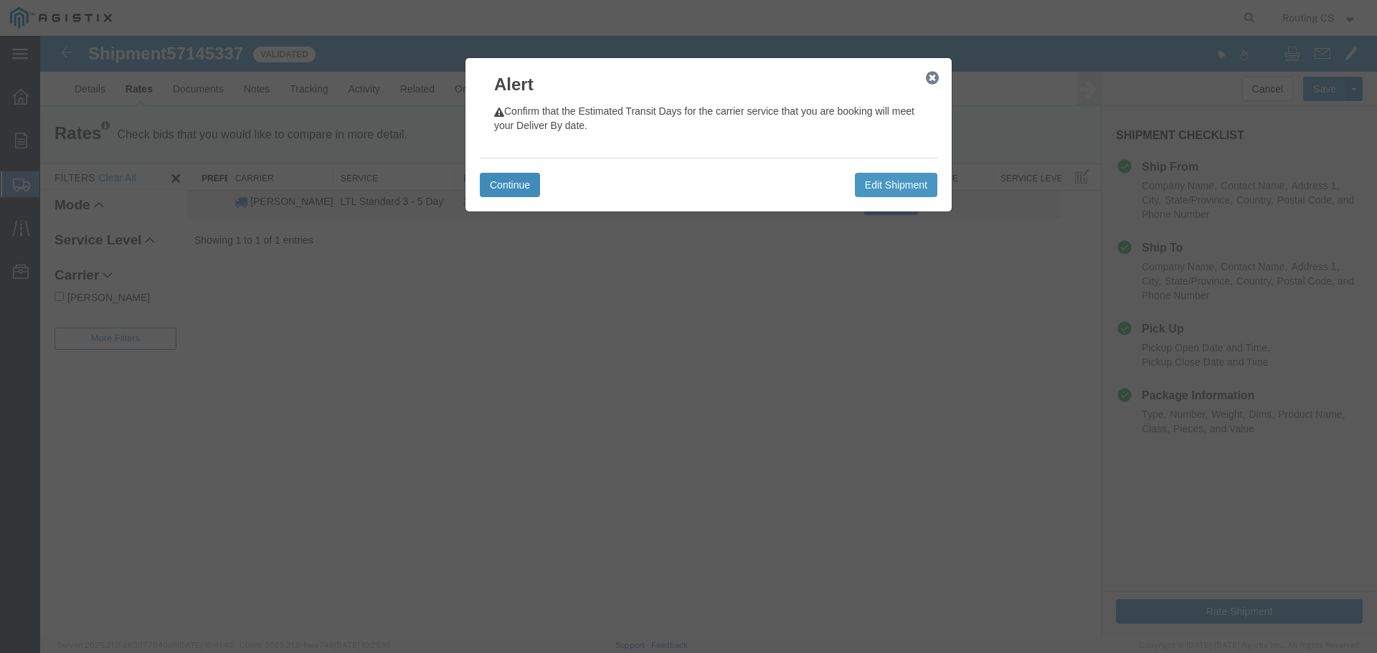
click at [515, 185] on button "Continue" at bounding box center [510, 185] width 60 height 24
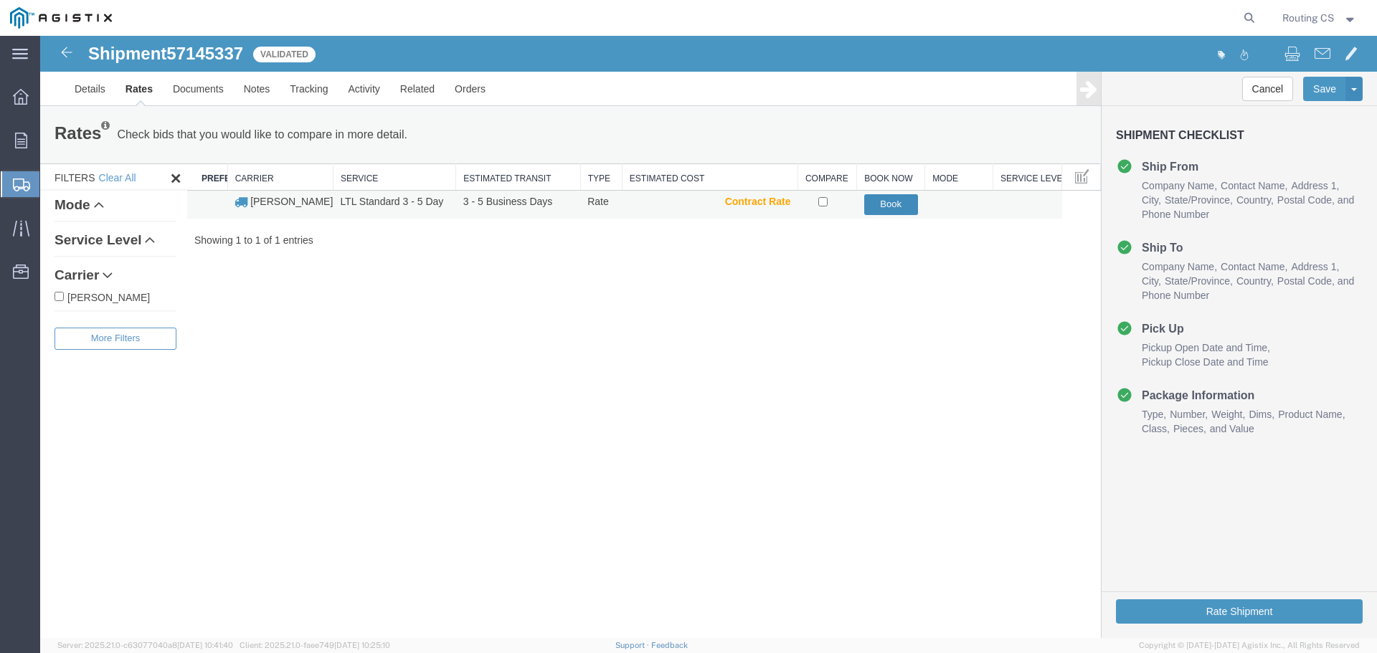
click at [884, 207] on button "Book" at bounding box center [891, 204] width 54 height 21
